Goal: Information Seeking & Learning: Learn about a topic

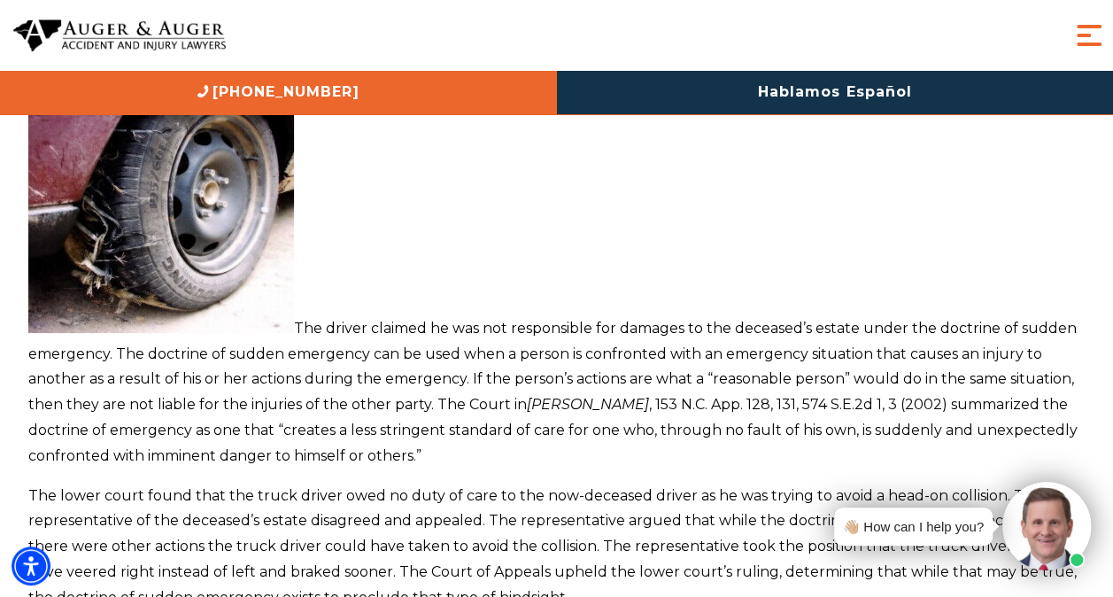
scroll to position [330, 0]
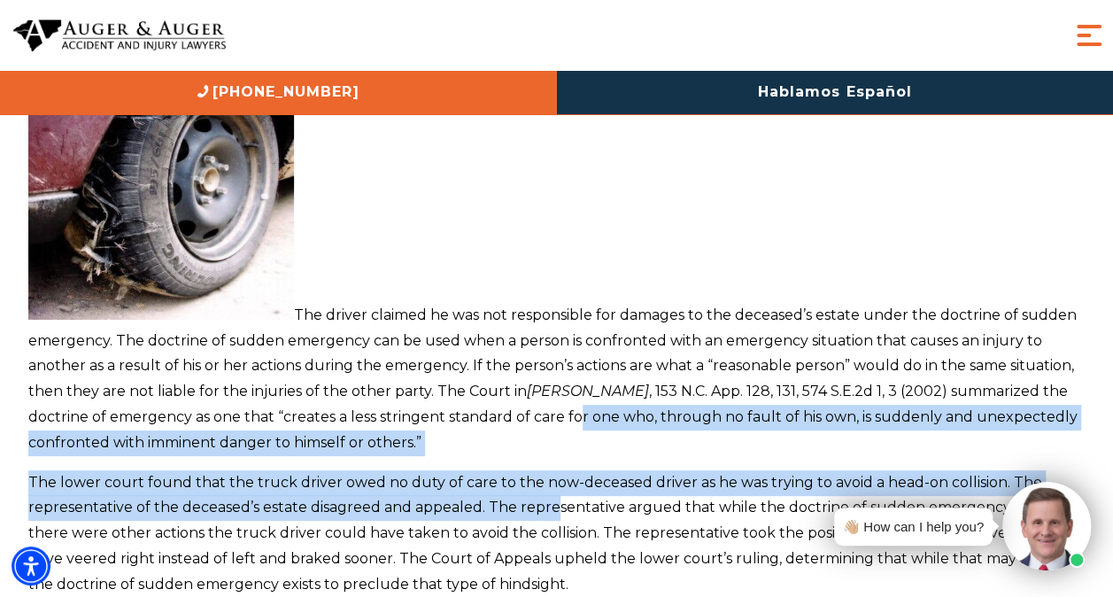
drag, startPoint x: 0, startPoint y: 0, endPoint x: 577, endPoint y: 414, distance: 710.5
click at [577, 414] on p "The driver claimed he was not responsible for damages to the deceased’s estate …" at bounding box center [556, 255] width 1057 height 402
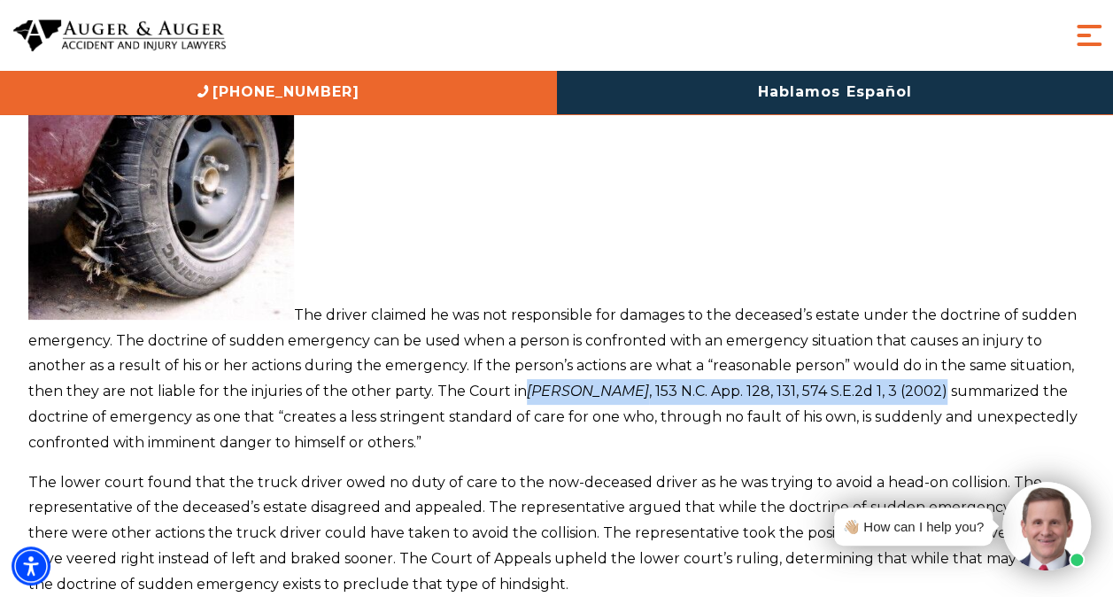
drag, startPoint x: 527, startPoint y: 389, endPoint x: 959, endPoint y: 380, distance: 432.1
click at [959, 380] on p "The driver claimed he was not responsible for damages to the deceased’s estate …" at bounding box center [556, 255] width 1057 height 402
copy p "[PERSON_NAME] , 153 N.C. App. 128, 131, 574 S.E.2d 1, 3 (2002)"
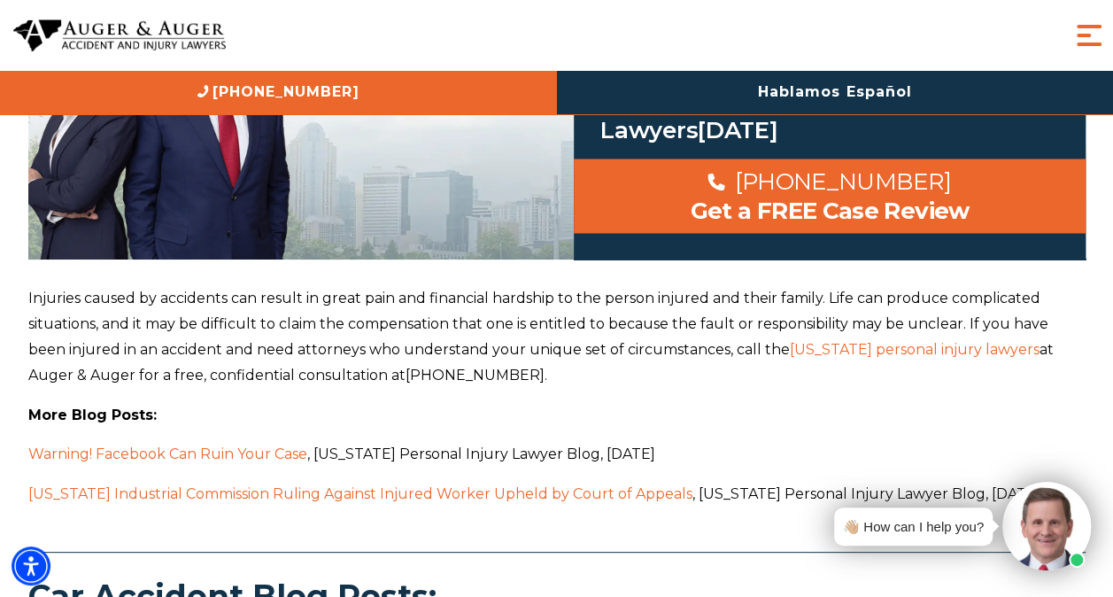
scroll to position [1475, 0]
